Goal: Navigation & Orientation: Find specific page/section

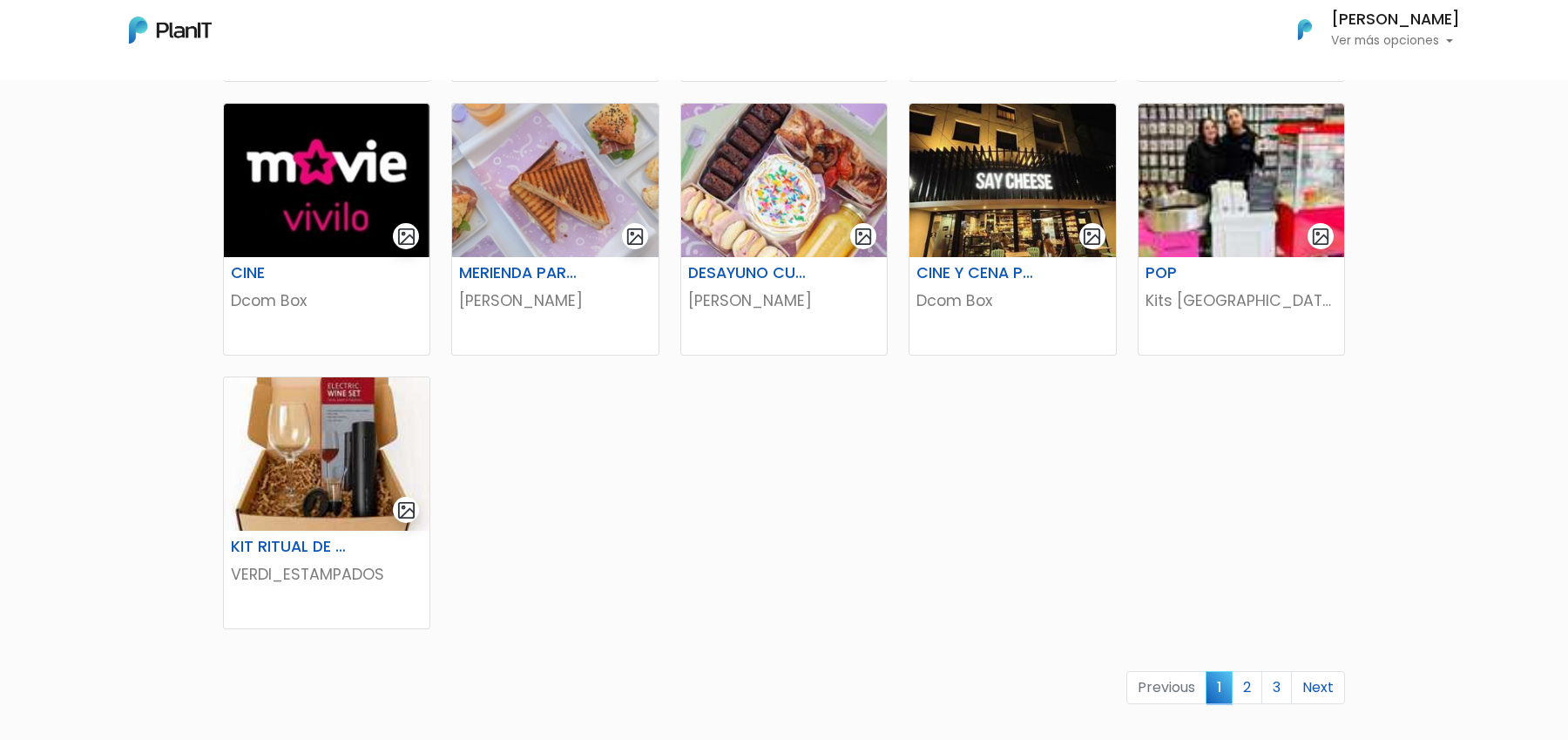
scroll to position [860, 0]
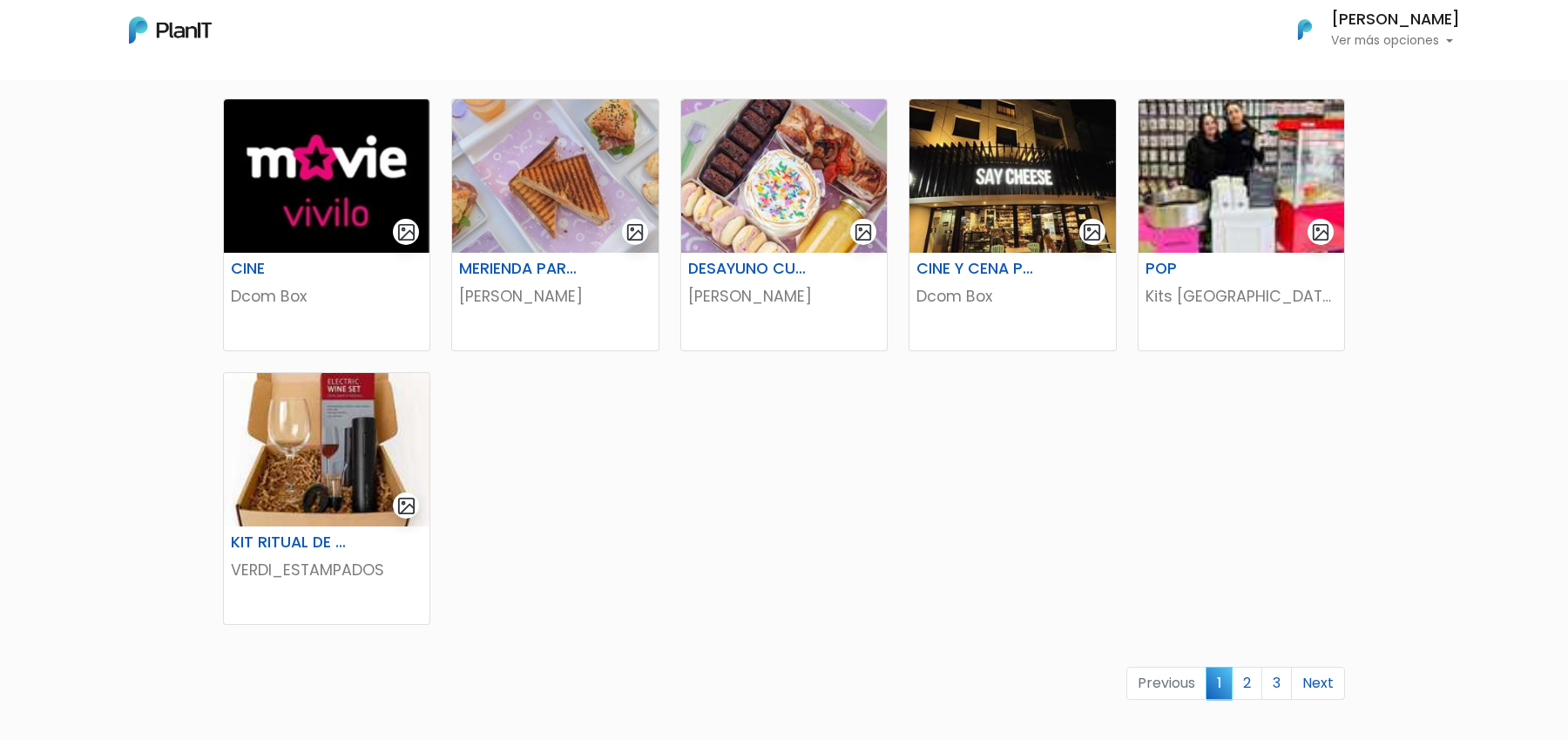
drag, startPoint x: 1251, startPoint y: 1852, endPoint x: 2477, endPoint y: 2442, distance: 1360.6
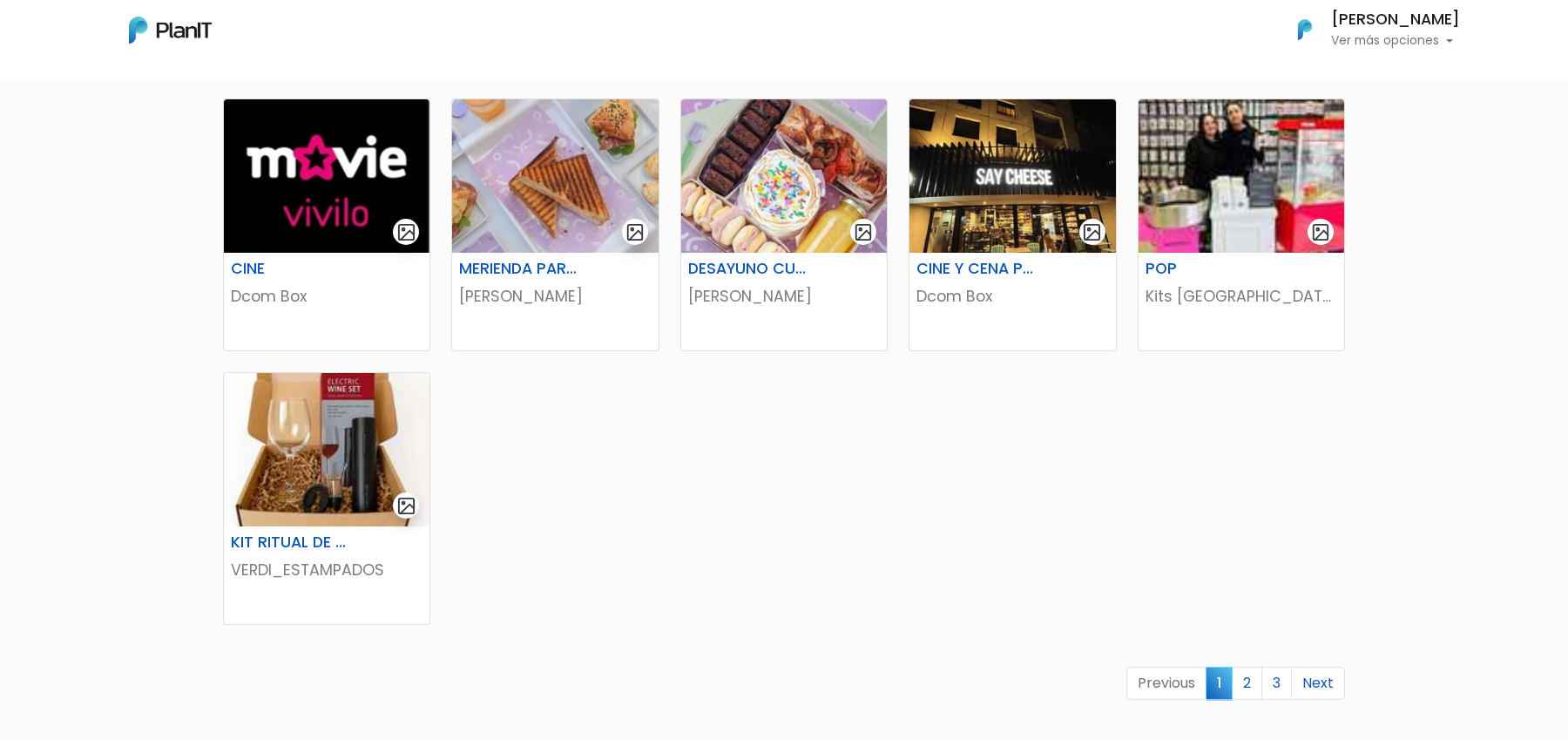
click at [1240, 580] on div "SPA FACIAL Dcom Box MERIENDA ENRIQUETA CAFÉ Dcom Box KIT PICADA VERDI_ESTAMPADO…" at bounding box center [784, 171] width 1143 height 1282
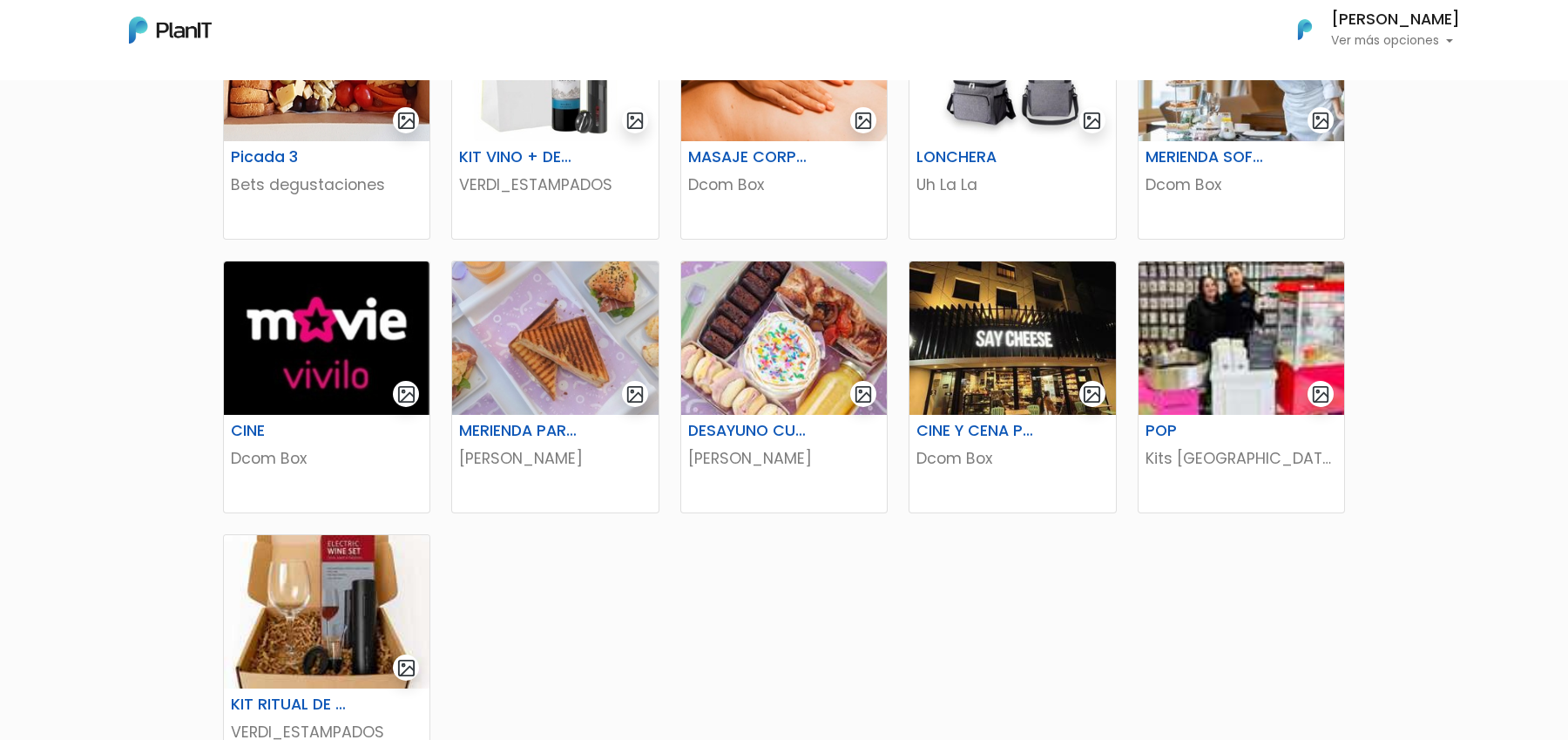
scroll to position [1075, 0]
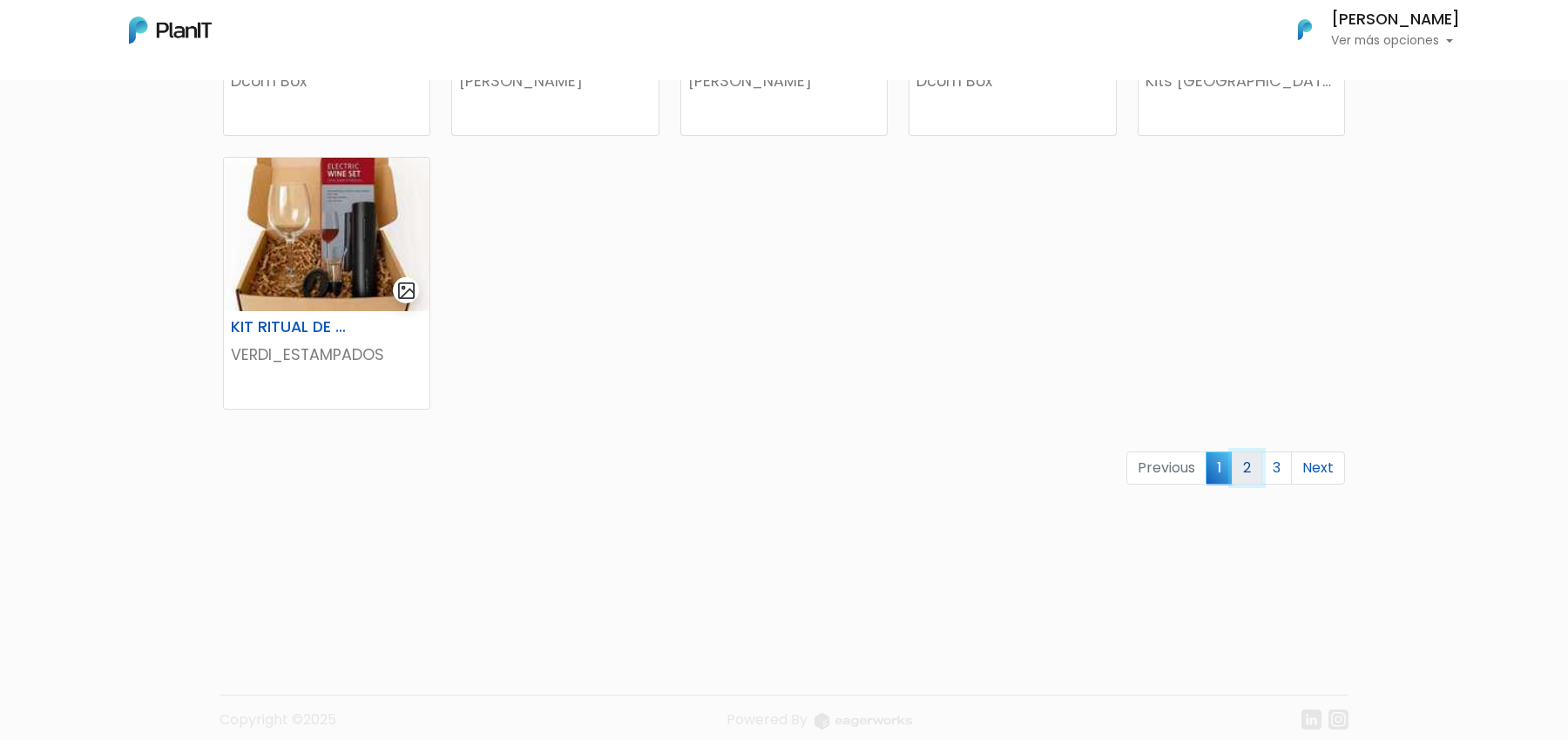
click at [1246, 472] on link "2" at bounding box center [1246, 468] width 30 height 33
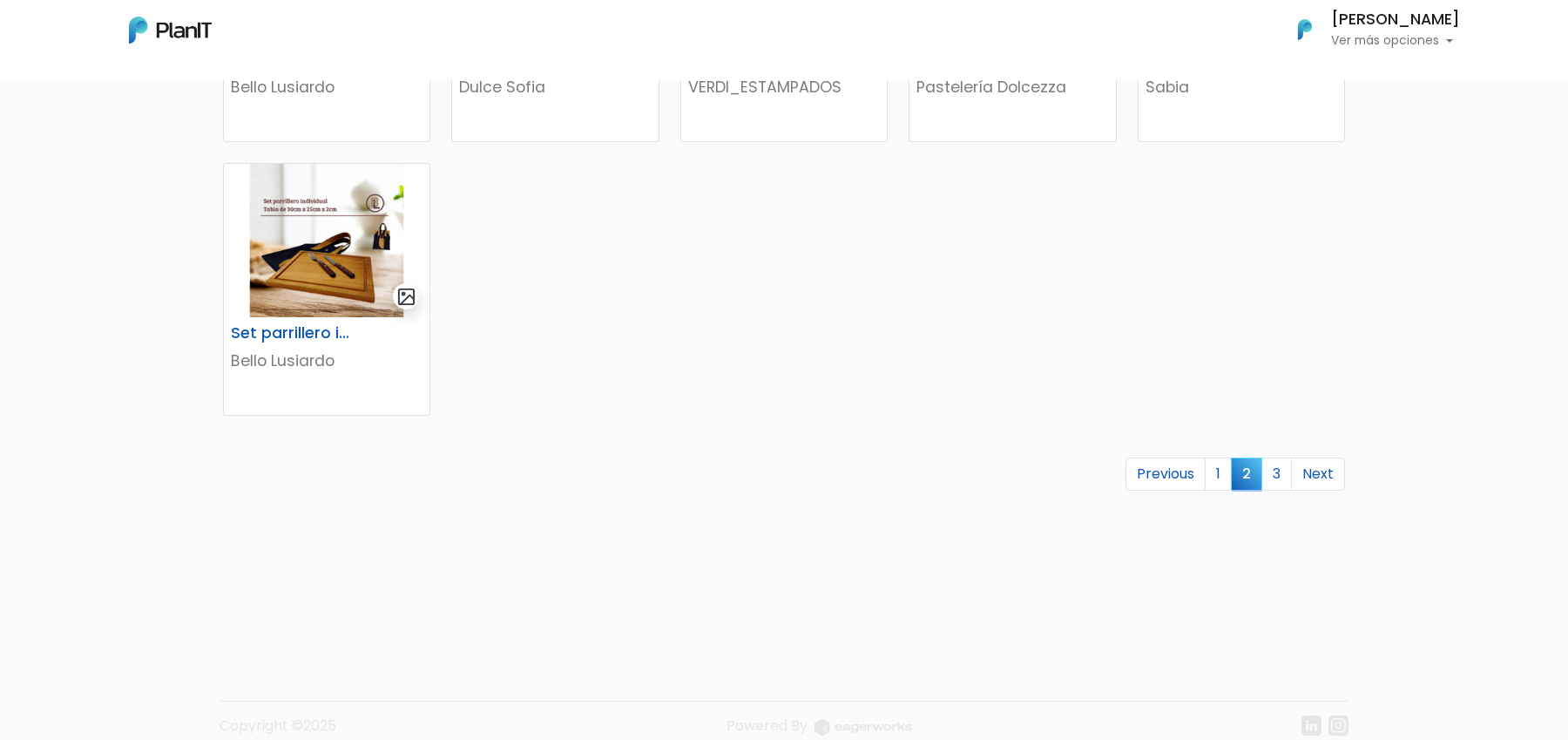
scroll to position [1092, 0]
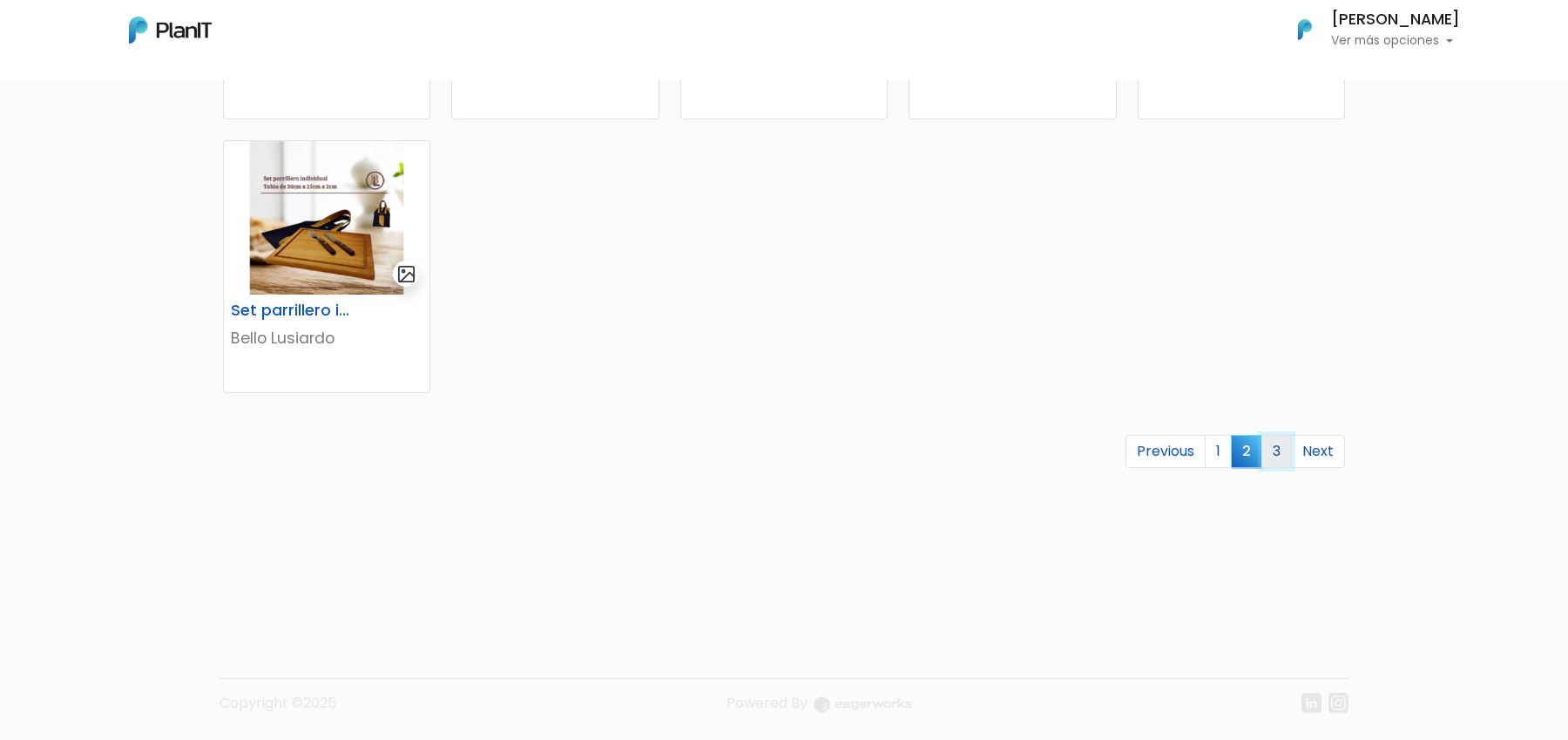
click at [1279, 451] on link "3" at bounding box center [1275, 451] width 30 height 33
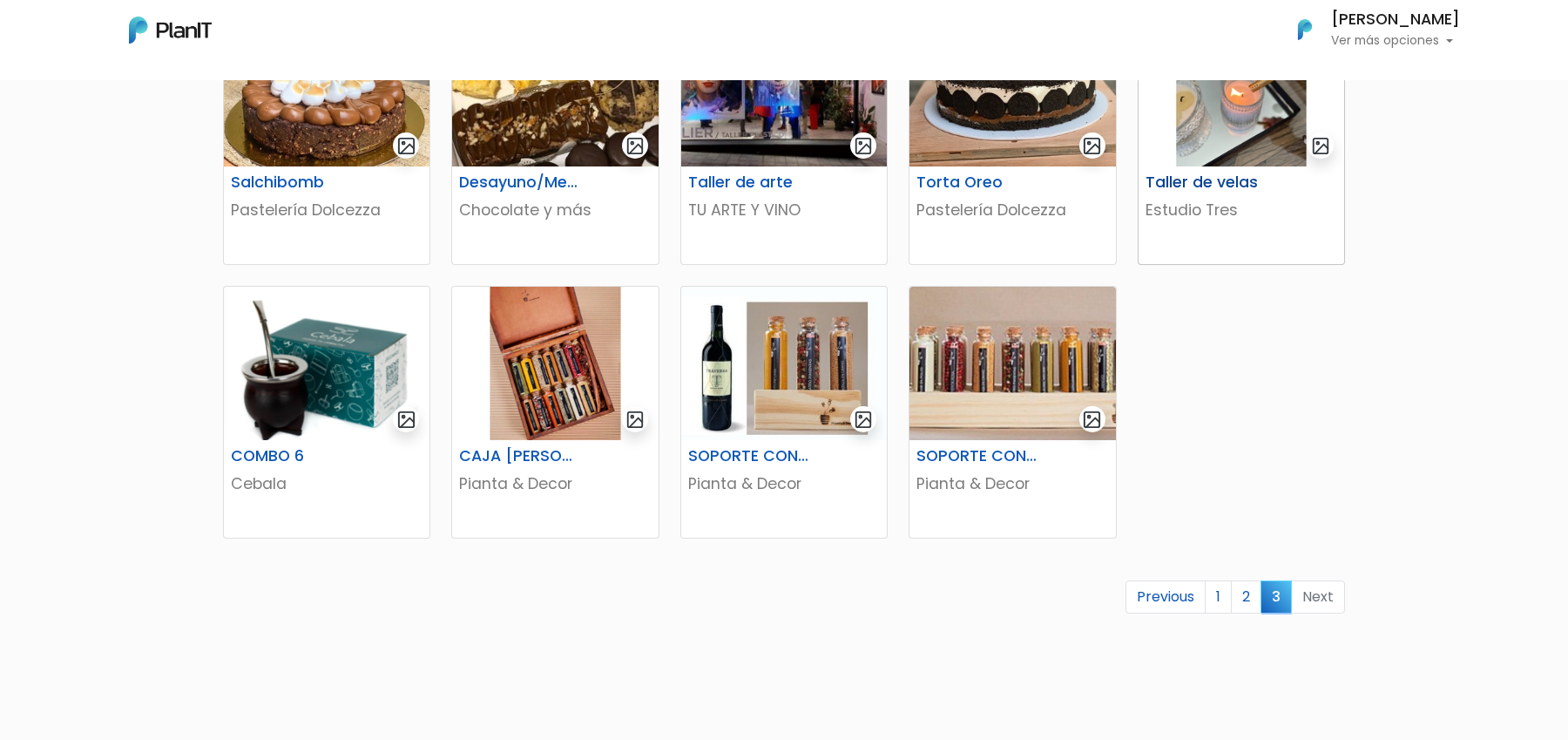
scroll to position [414, 0]
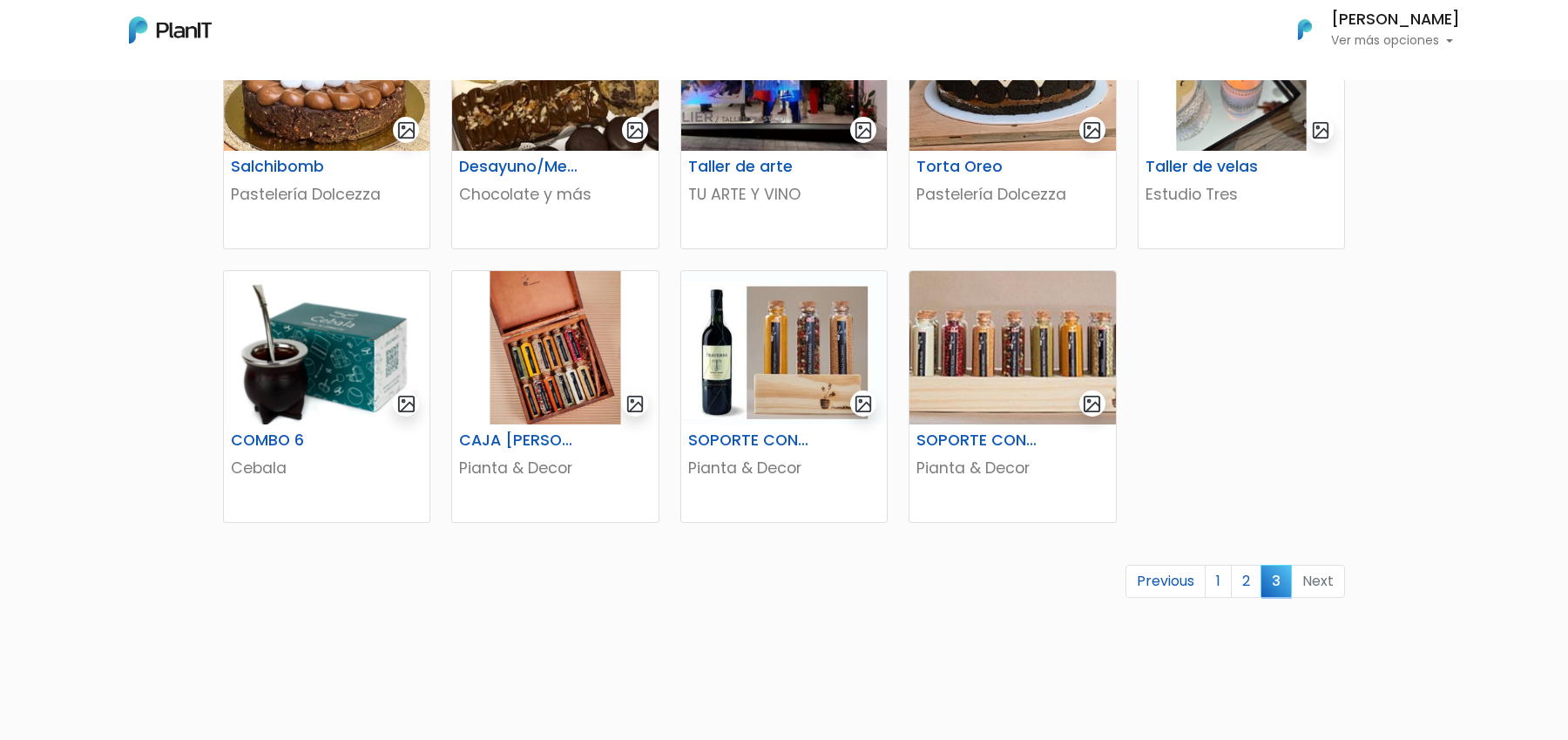
click at [1430, 44] on p "Ver más opciones" at bounding box center [1395, 41] width 129 height 13
click at [1383, 169] on link "Cerrar Sesión" at bounding box center [1381, 164] width 155 height 35
